Goal: Navigation & Orientation: Find specific page/section

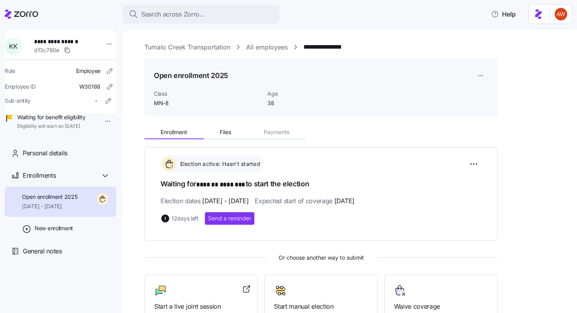
click at [265, 50] on link "All employees" at bounding box center [267, 47] width 42 height 10
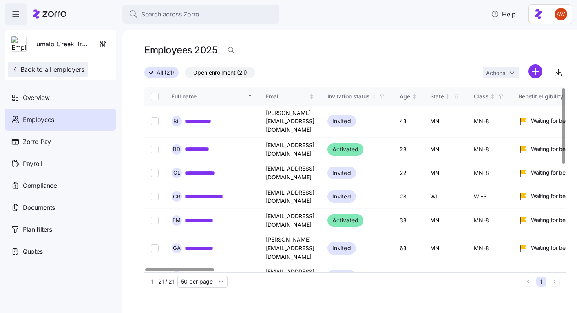
click at [57, 71] on span "Back to all employers" at bounding box center [47, 69] width 73 height 9
